Goal: Task Accomplishment & Management: Manage account settings

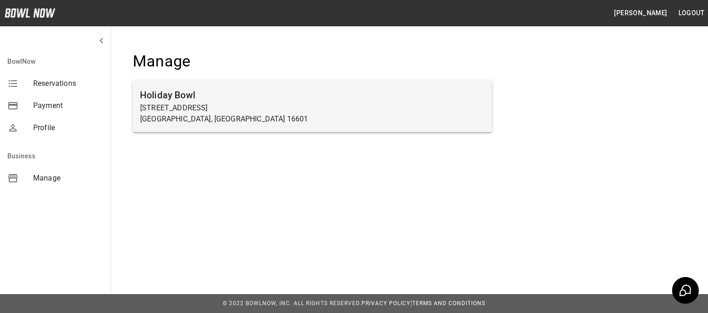
click at [192, 102] on p "[STREET_ADDRESS]" at bounding box center [312, 107] width 344 height 11
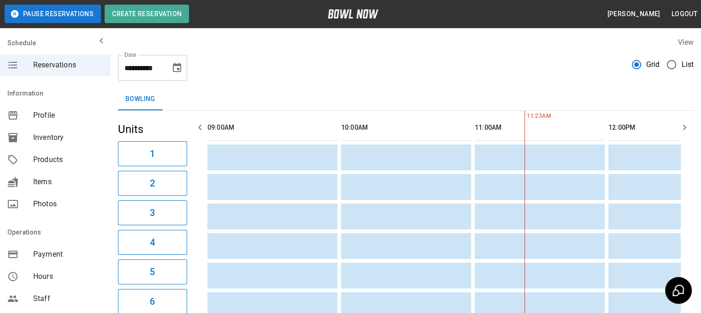
scroll to position [0, 267]
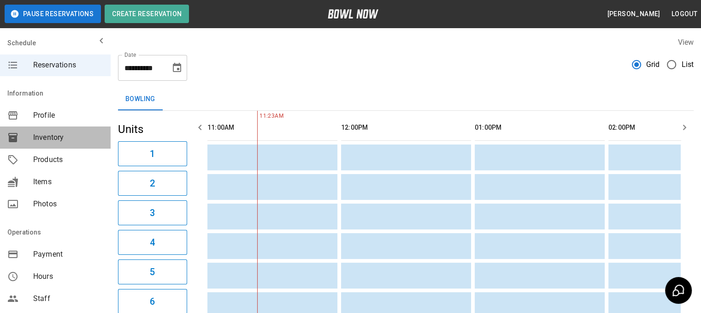
click at [57, 140] on span "Inventory" at bounding box center [68, 137] width 70 height 11
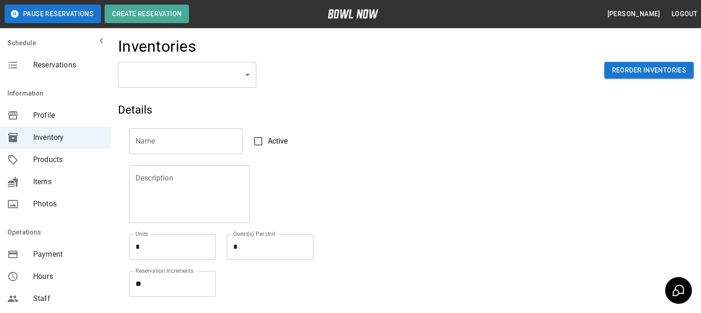
click at [246, 74] on body "Pause Reservations Create Reservation [PERSON_NAME] Logout Schedule Reservation…" at bounding box center [350, 203] width 701 height 406
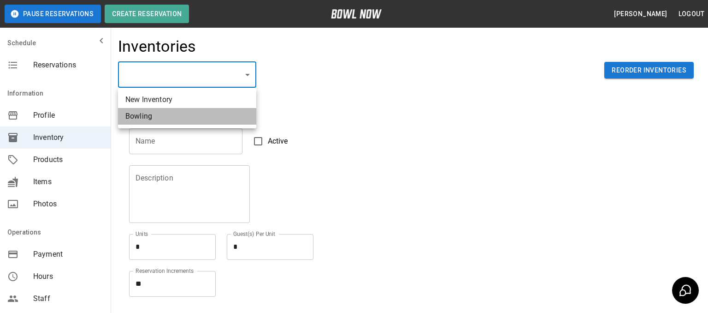
click at [197, 118] on li "Bowling" at bounding box center [187, 116] width 138 height 17
type input "**********"
type input "*******"
type textarea "**"
type textarea "*"
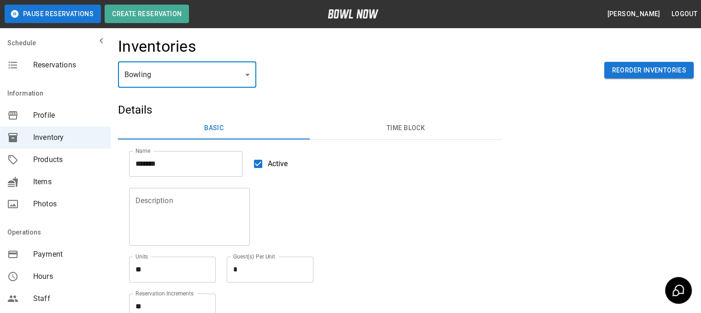
click at [395, 129] on button "Time Block" at bounding box center [406, 128] width 192 height 22
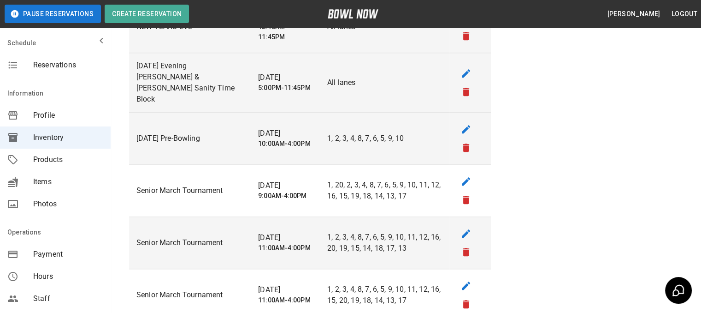
scroll to position [830, 0]
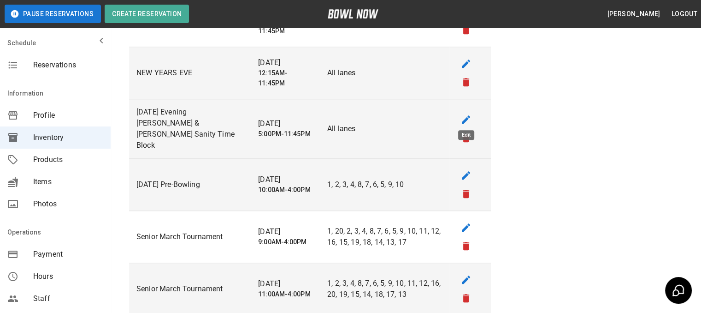
click at [466, 115] on icon "edit" at bounding box center [466, 119] width 8 height 8
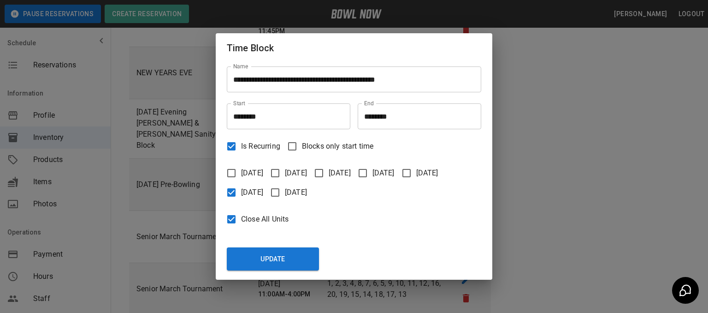
click at [251, 115] on input "********" at bounding box center [285, 116] width 117 height 26
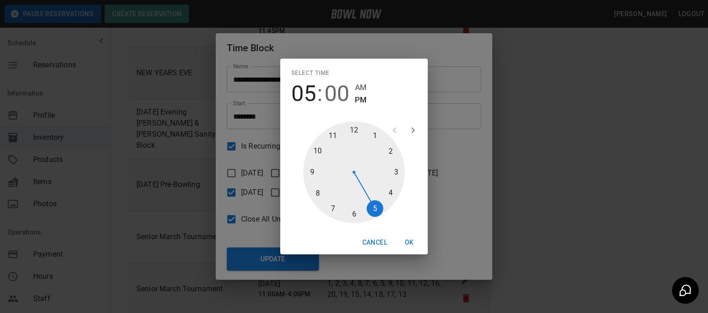
click at [334, 98] on span "00" at bounding box center [337, 94] width 25 height 26
drag, startPoint x: 351, startPoint y: 131, endPoint x: 352, endPoint y: 195, distance: 63.6
click at [352, 195] on div at bounding box center [353, 171] width 101 height 101
click at [408, 240] on button "OK" at bounding box center [410, 242] width 30 height 17
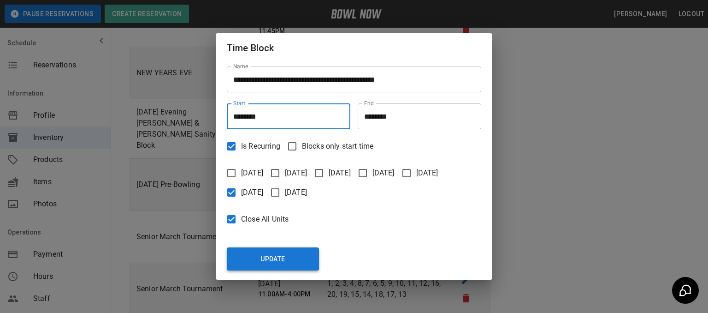
click at [278, 257] on button "Update" at bounding box center [273, 258] width 92 height 23
type input "********"
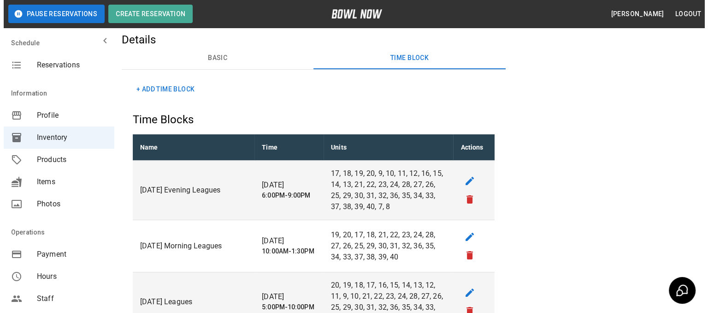
scroll to position [92, 0]
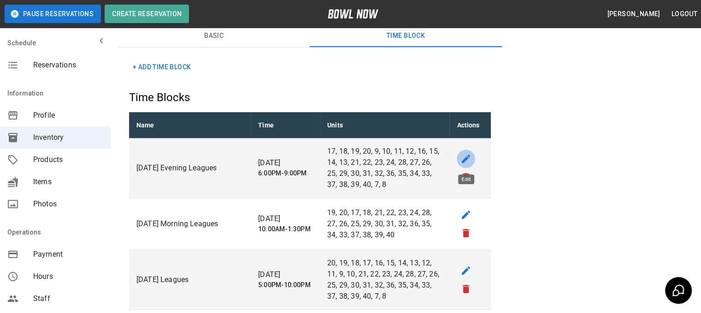
click at [465, 155] on icon "edit" at bounding box center [466, 158] width 11 height 11
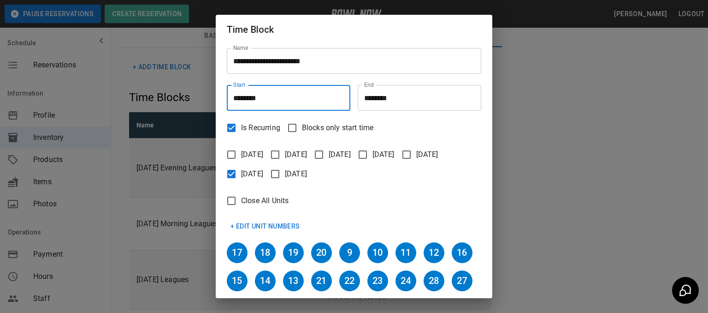
click at [272, 99] on input "********" at bounding box center [285, 98] width 117 height 26
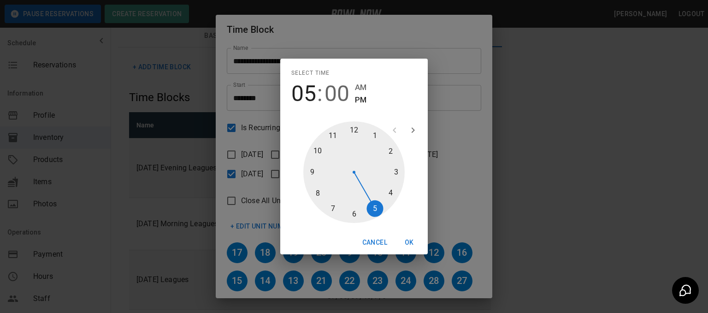
click at [370, 212] on div at bounding box center [353, 171] width 101 height 101
drag, startPoint x: 356, startPoint y: 130, endPoint x: 379, endPoint y: 215, distance: 88.0
click at [357, 193] on div at bounding box center [353, 171] width 101 height 101
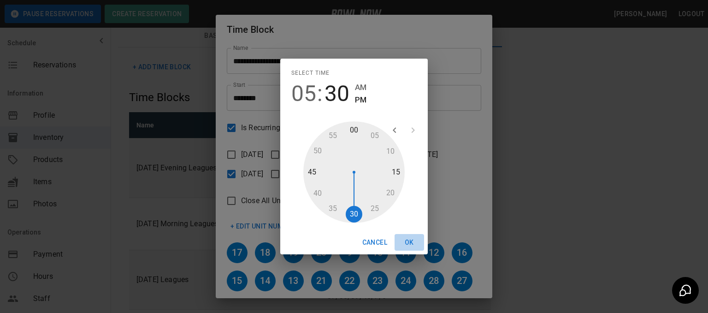
click at [412, 244] on button "OK" at bounding box center [410, 242] width 30 height 17
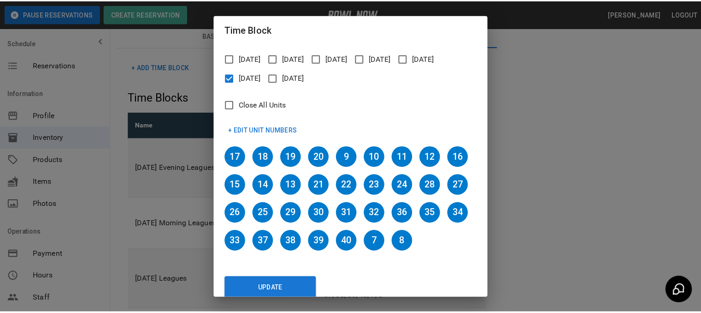
scroll to position [135, 0]
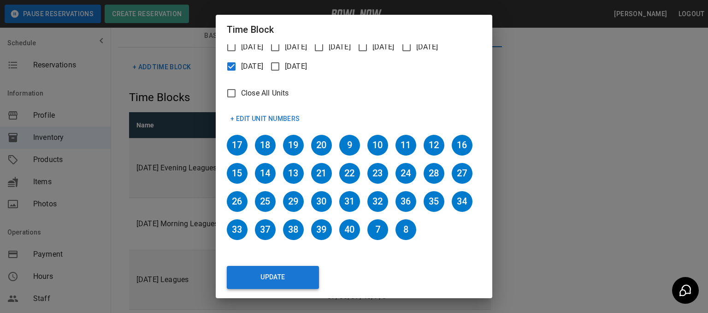
click at [277, 277] on button "Update" at bounding box center [273, 277] width 92 height 23
type input "********"
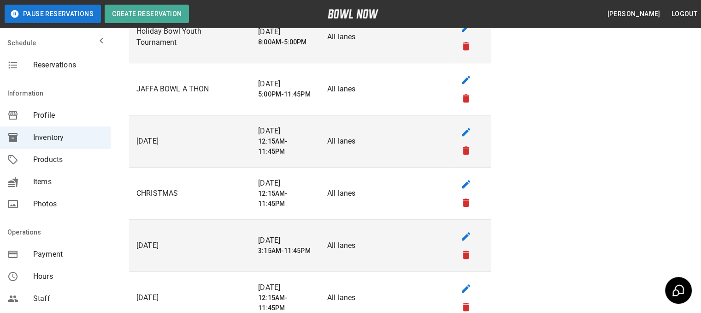
scroll to position [692, 0]
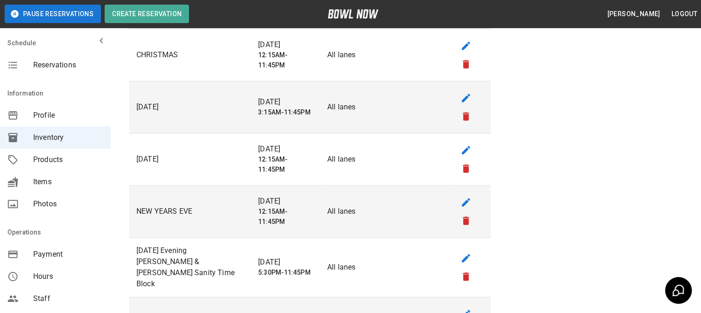
drag, startPoint x: 245, startPoint y: 211, endPoint x: 311, endPoint y: 183, distance: 72.1
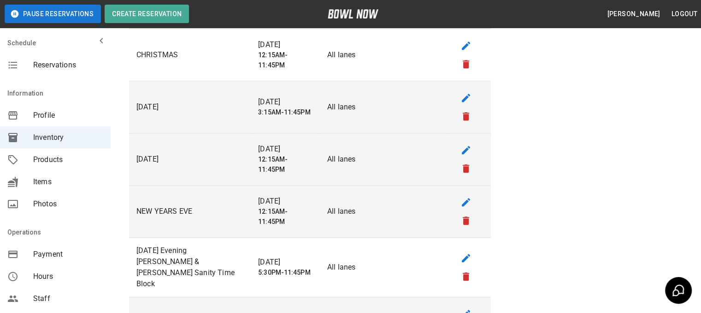
drag, startPoint x: 311, startPoint y: 183, endPoint x: 212, endPoint y: 136, distance: 109.9
click at [212, 136] on td "[DATE]" at bounding box center [190, 159] width 122 height 52
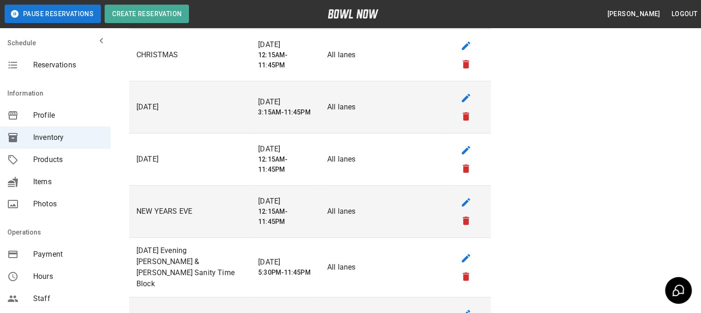
drag, startPoint x: 212, startPoint y: 136, endPoint x: 226, endPoint y: 121, distance: 20.2
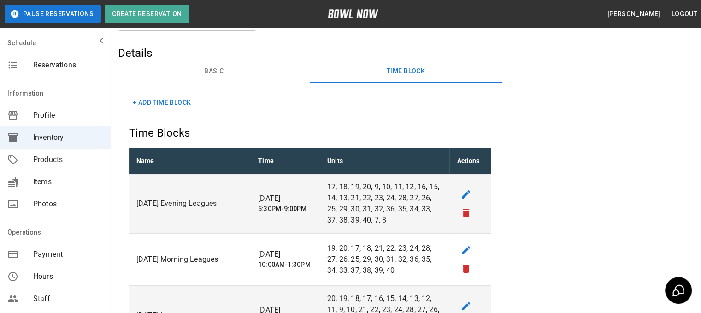
scroll to position [0, 0]
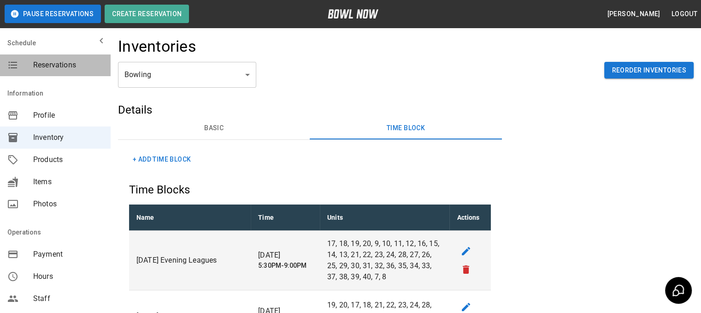
click at [59, 65] on span "Reservations" at bounding box center [68, 64] width 70 height 11
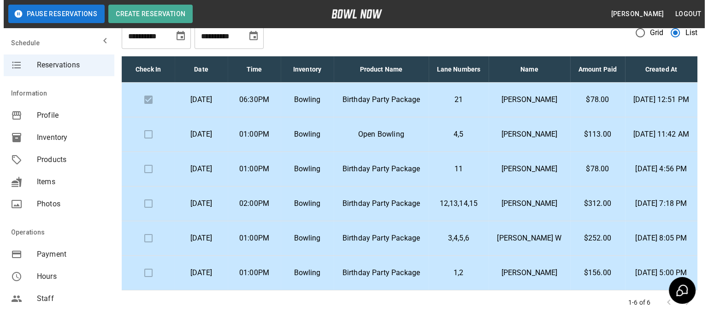
scroll to position [46, 0]
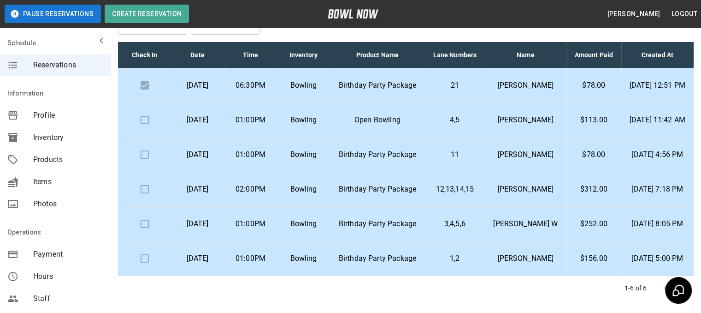
click at [323, 195] on p "Bowling" at bounding box center [304, 189] width 38 height 11
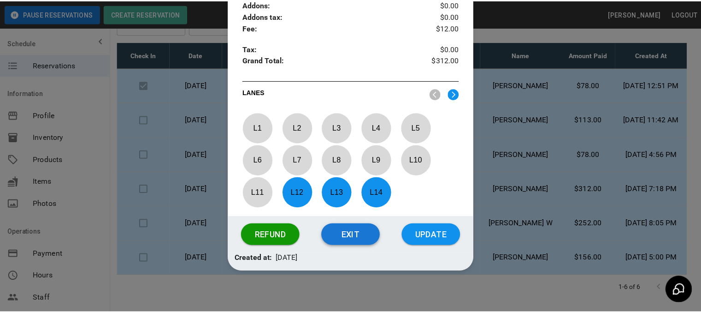
scroll to position [401, 0]
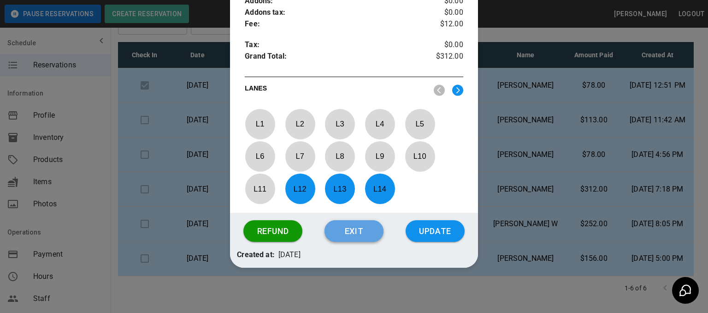
click at [345, 226] on button "Exit" at bounding box center [354, 231] width 59 height 22
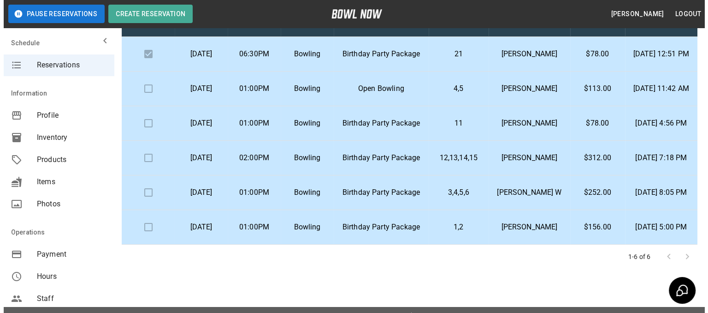
scroll to position [92, 0]
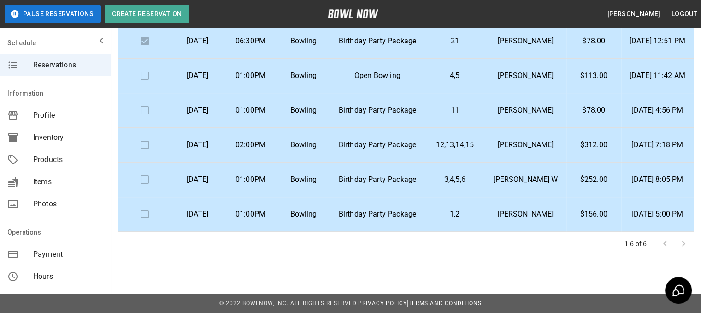
click at [385, 185] on p "Birthday Party Package" at bounding box center [378, 179] width 80 height 11
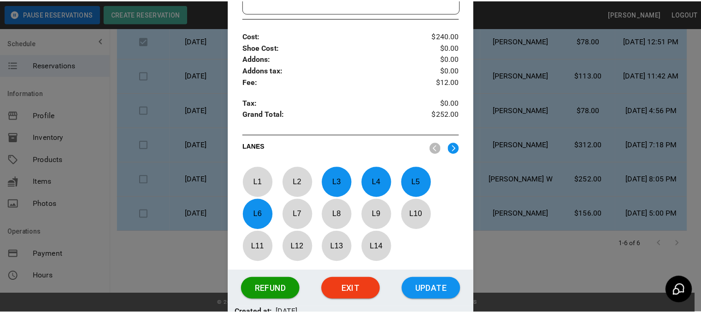
scroll to position [401, 0]
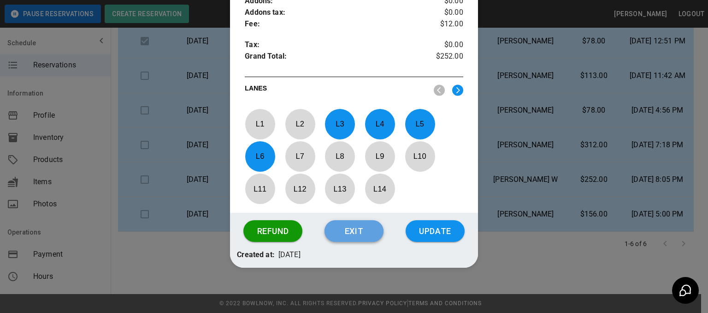
click at [341, 235] on button "Exit" at bounding box center [354, 231] width 59 height 22
